Goal: Find specific page/section: Find specific page/section

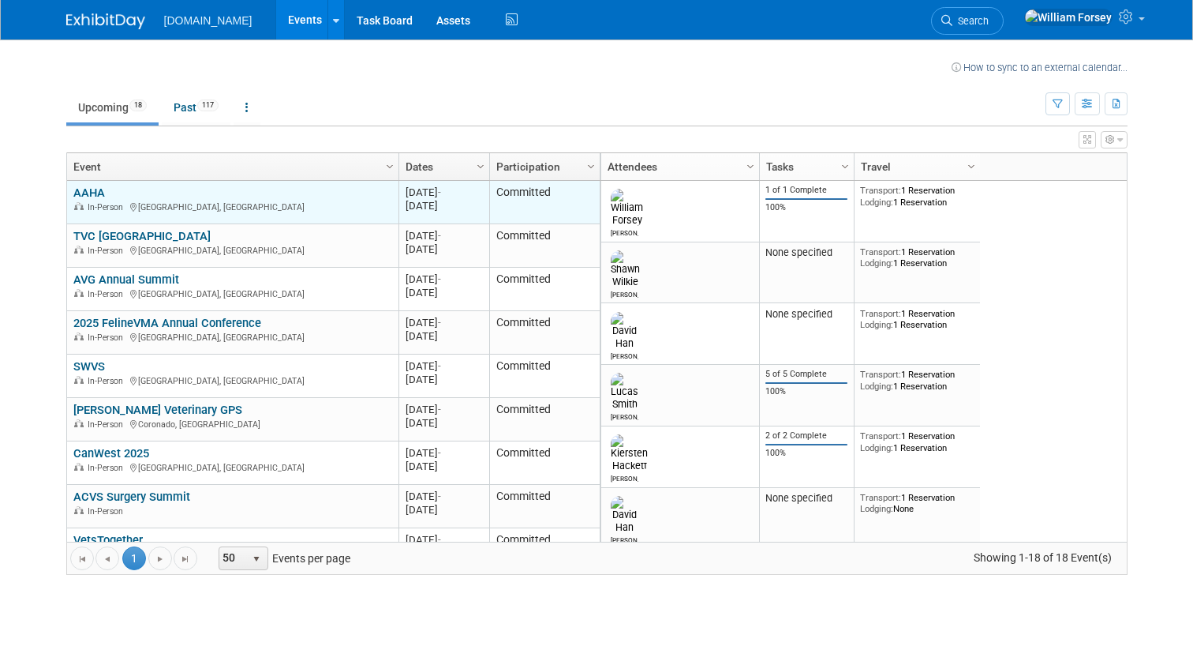
click at [92, 185] on link "AAHA" at bounding box center [89, 192] width 32 height 14
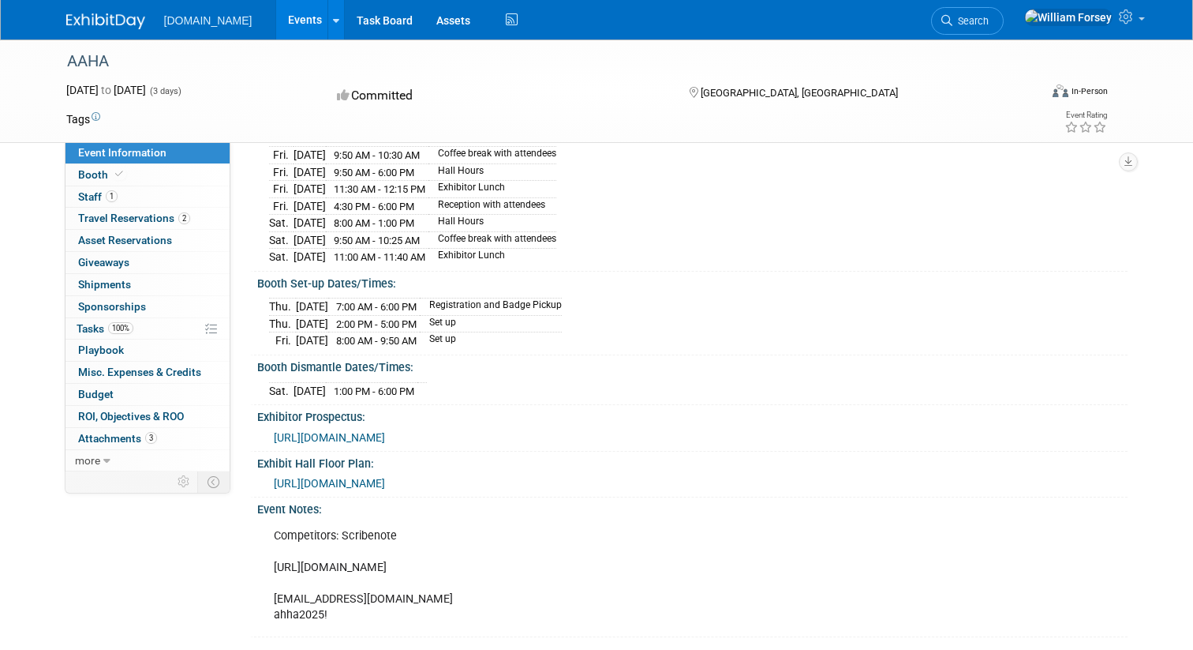
scroll to position [191, 0]
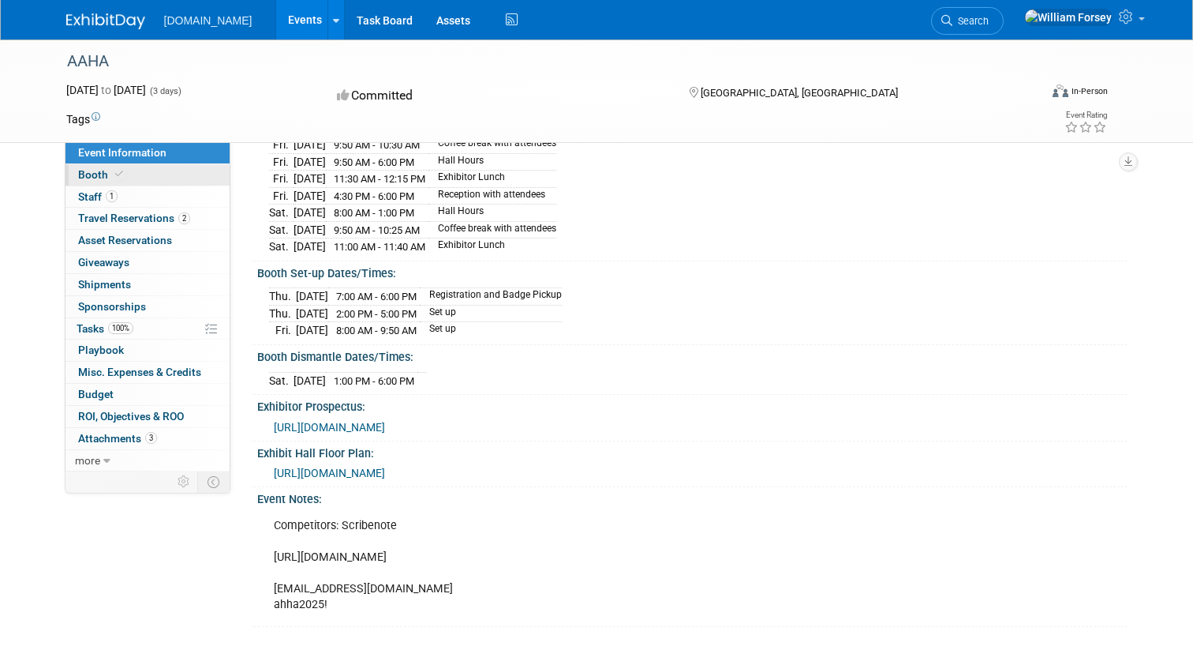
click at [152, 176] on link "Booth" at bounding box center [148, 174] width 164 height 21
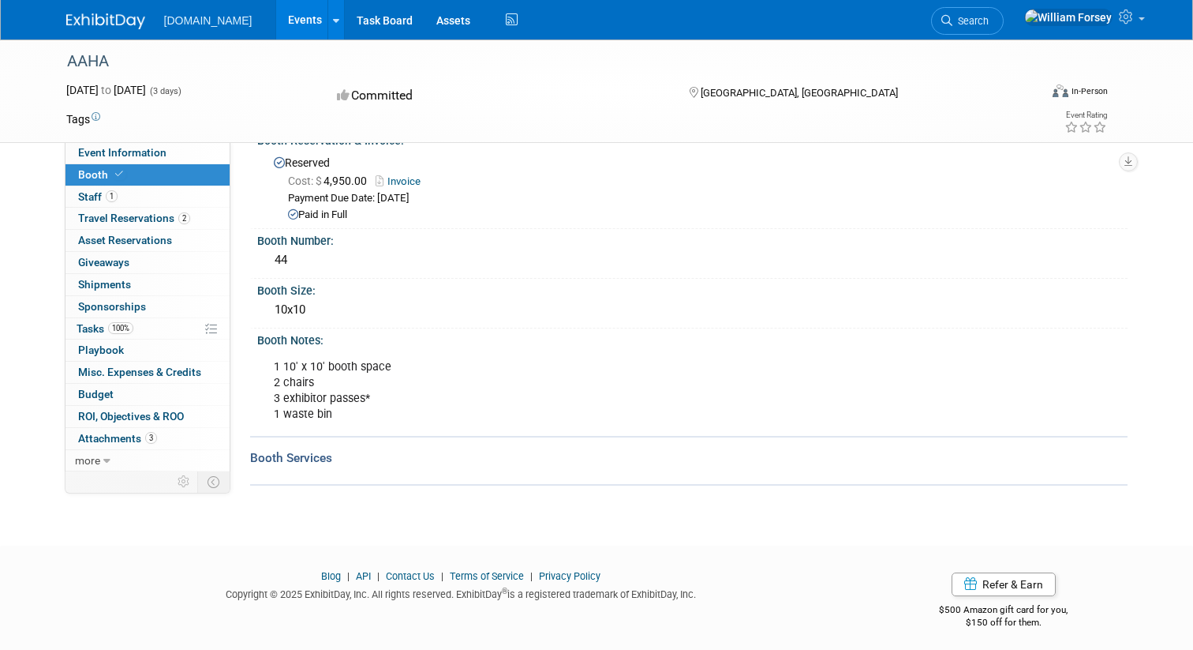
scroll to position [36, 0]
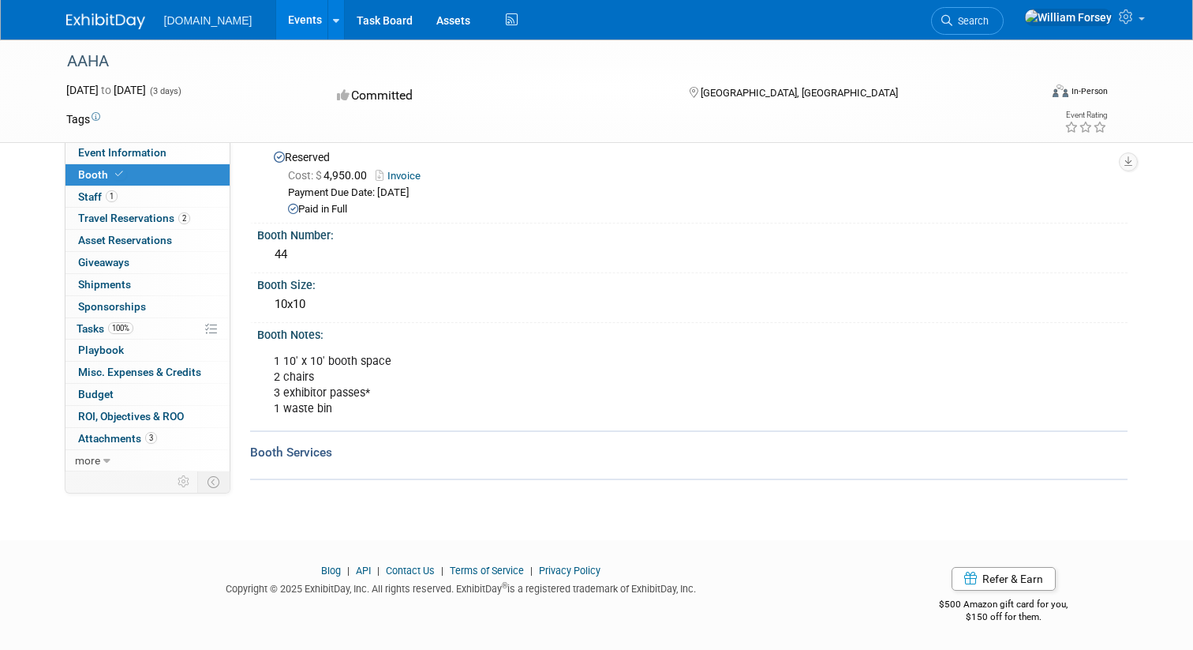
click at [412, 174] on link "Invoice" at bounding box center [402, 176] width 53 height 12
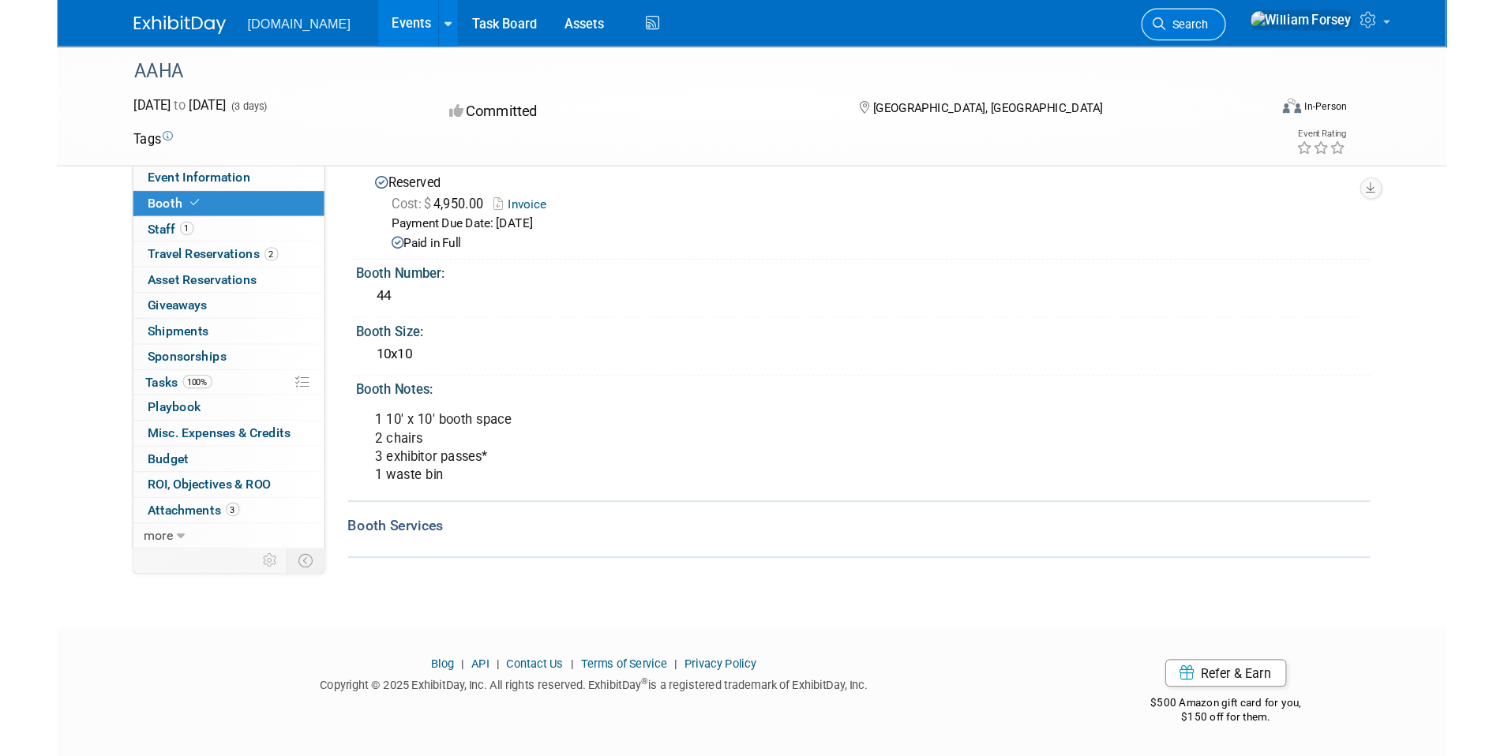
scroll to position [12, 0]
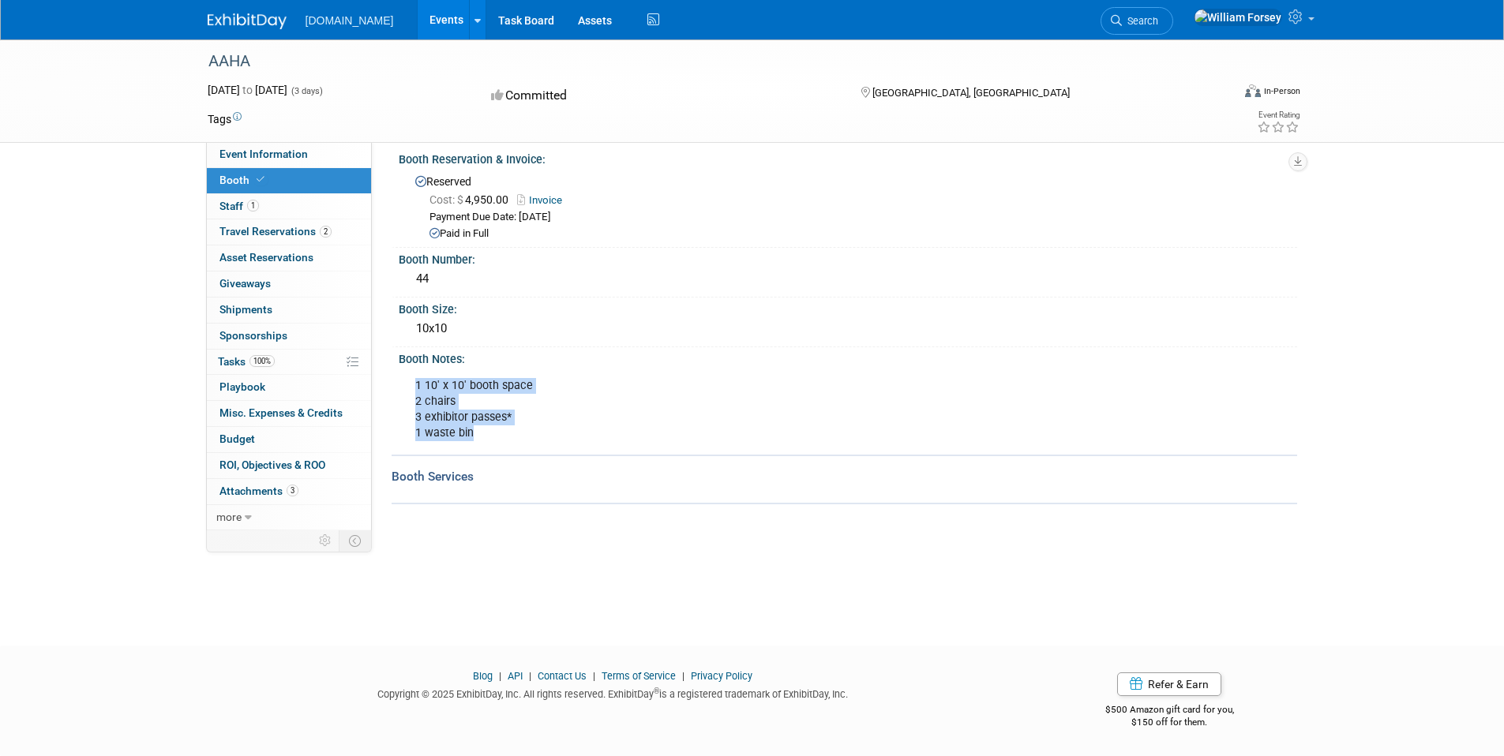
drag, startPoint x: 469, startPoint y: 434, endPoint x: 410, endPoint y: 375, distance: 83.2
click at [410, 375] on div "1 10' x 10' booth space 2 chairs 3 exhibitor passes* 1 waste bin" at bounding box center [762, 409] width 717 height 79
click at [625, 343] on div "Booth Size: 10x10" at bounding box center [843, 323] width 905 height 50
